Goal: Transaction & Acquisition: Purchase product/service

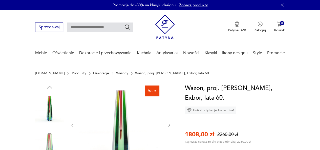
click at [282, 5] on icon "button" at bounding box center [282, 5] width 3 height 3
